Goal: Find specific page/section: Find specific page/section

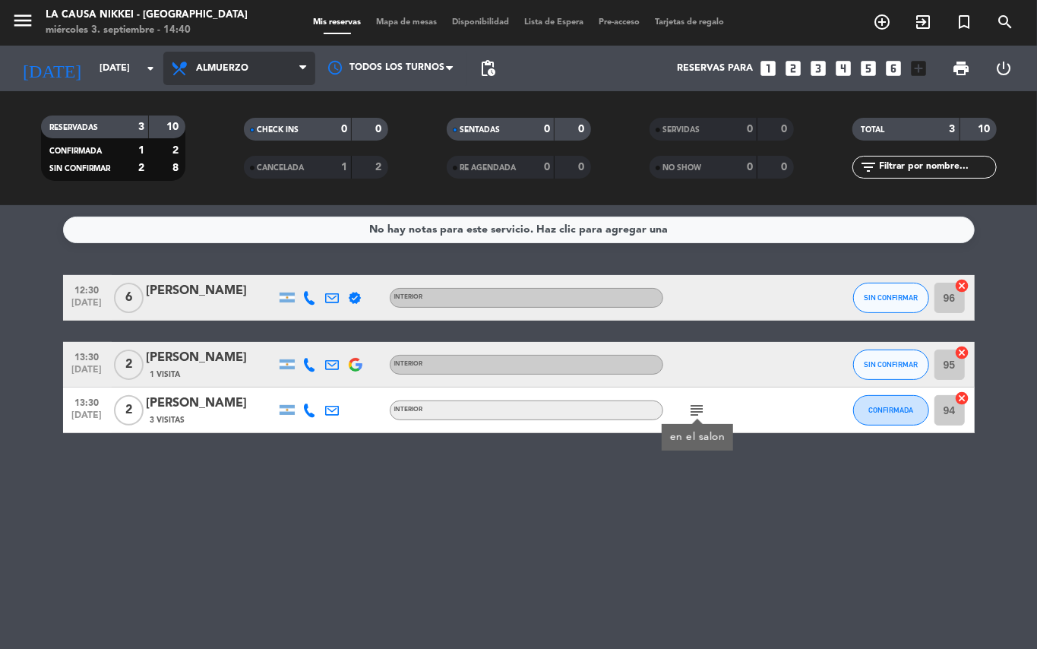
click at [289, 64] on span "Almuerzo" at bounding box center [239, 68] width 152 height 33
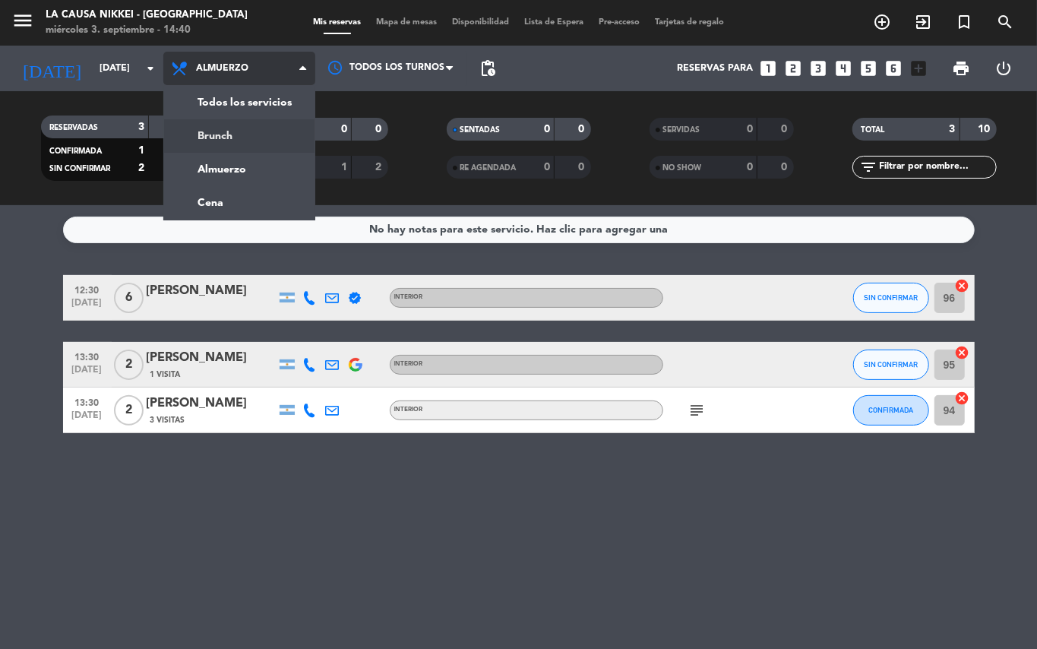
click at [238, 134] on div "menu La Causa Nikkei - [GEOGRAPHIC_DATA] [DATE] 3. septiembre - 14:40 Mis reser…" at bounding box center [518, 102] width 1037 height 205
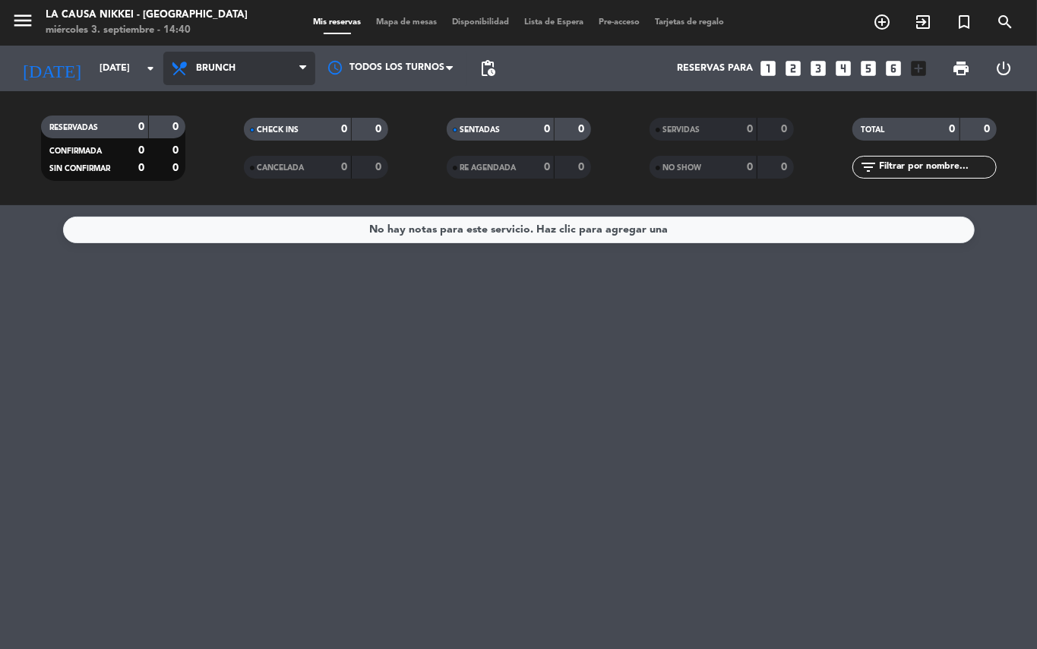
click at [251, 62] on span "Brunch" at bounding box center [239, 68] width 152 height 33
click at [251, 196] on div "menu La Causa Nikkei - [GEOGRAPHIC_DATA] [DATE] 3. septiembre - 14:40 Mis reser…" at bounding box center [518, 102] width 1037 height 205
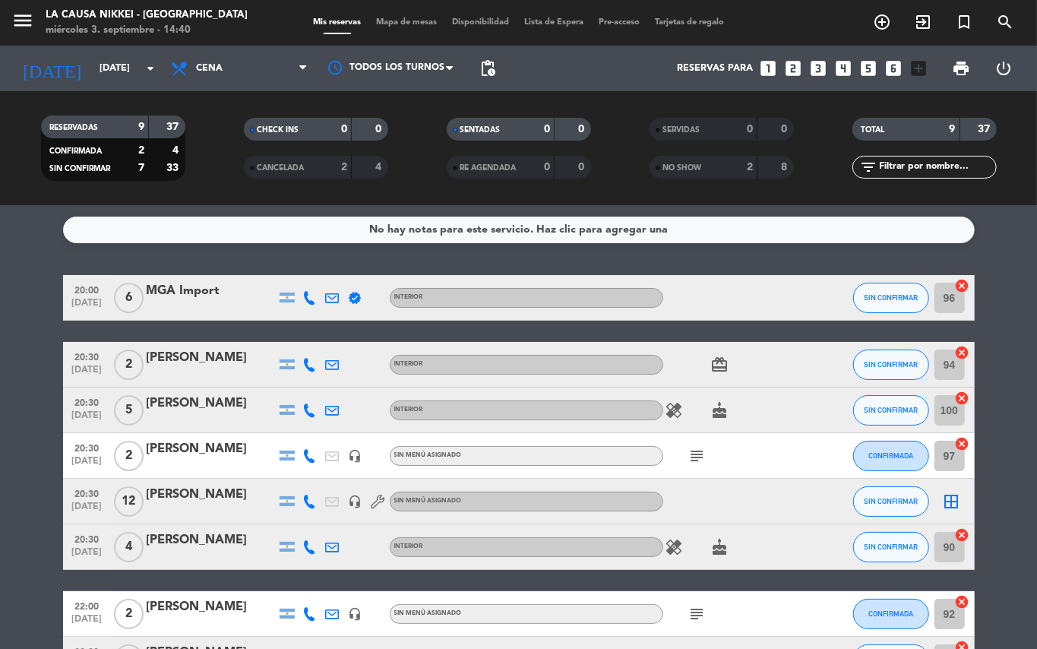
click at [696, 456] on icon "subject" at bounding box center [698, 456] width 18 height 18
click at [698, 619] on icon "subject" at bounding box center [698, 614] width 18 height 18
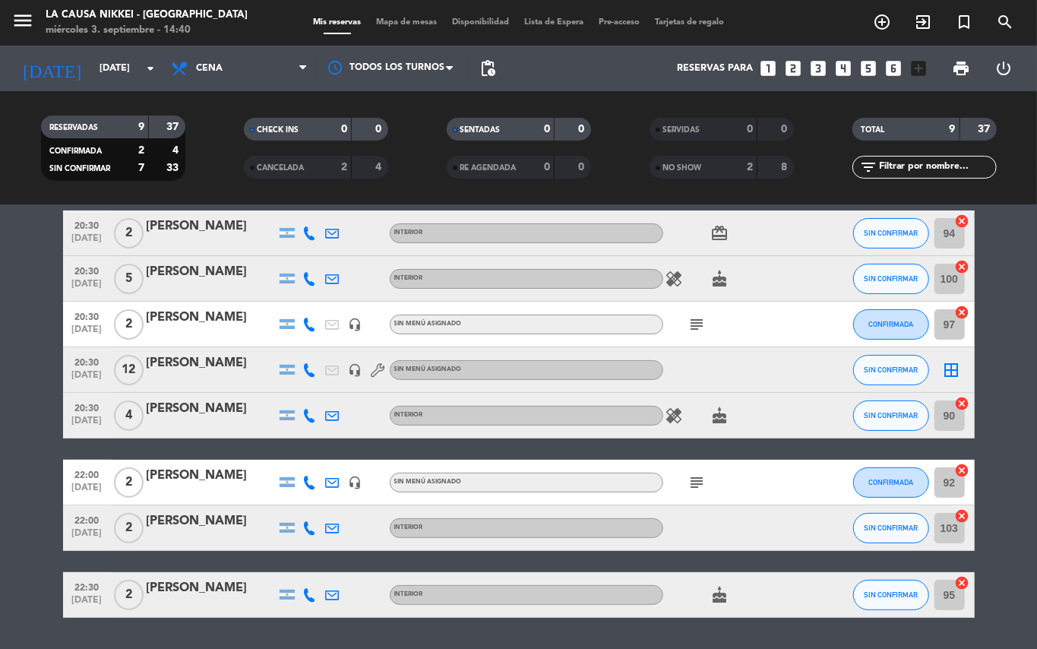
scroll to position [175, 0]
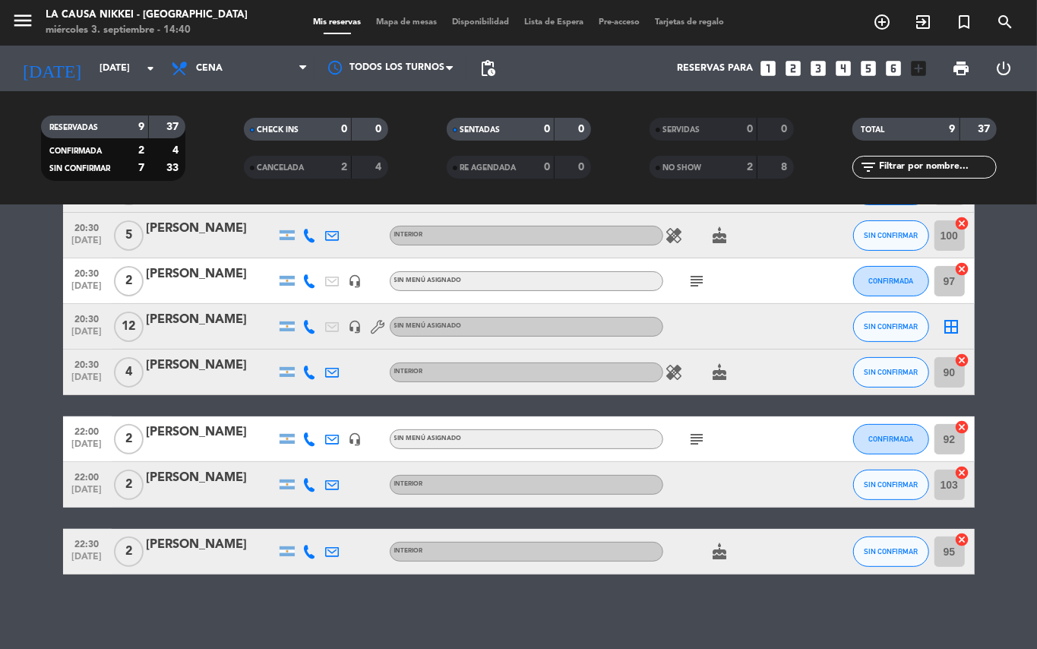
click at [676, 368] on icon "healing" at bounding box center [675, 372] width 18 height 18
click at [675, 231] on icon "healing" at bounding box center [675, 235] width 18 height 18
drag, startPoint x: 673, startPoint y: 232, endPoint x: 705, endPoint y: 305, distance: 79.6
click at [675, 233] on icon "healing" at bounding box center [675, 235] width 18 height 18
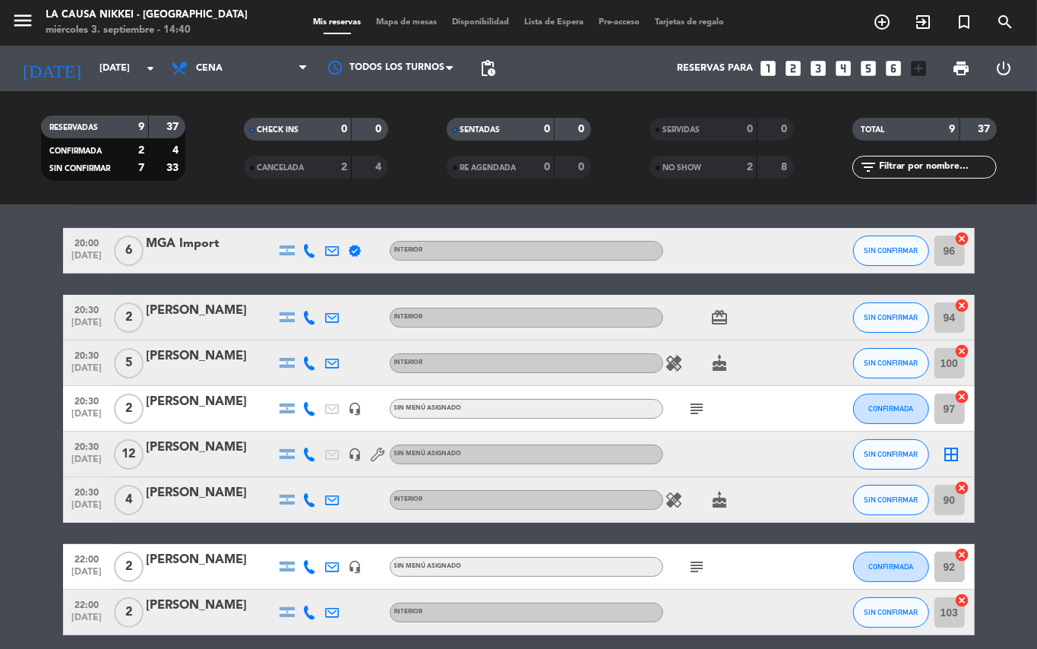
scroll to position [40, 0]
